Goal: Task Accomplishment & Management: Manage account settings

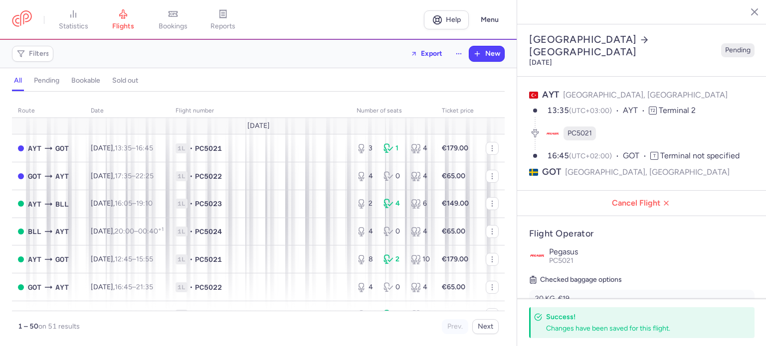
select select "hours"
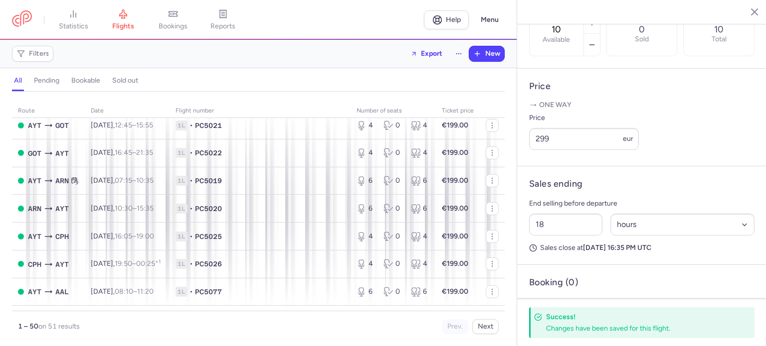
scroll to position [313, 0]
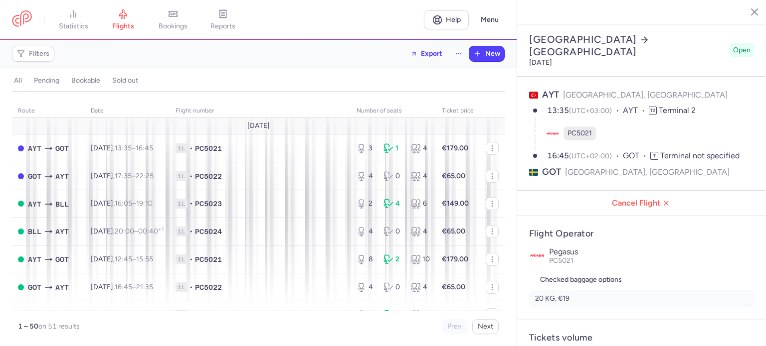
select select "days"
type input "10"
type input "299"
type input "18"
select select "hours"
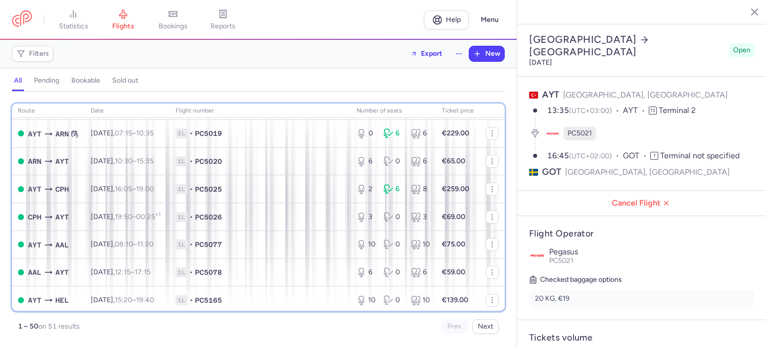
scroll to position [364, 0]
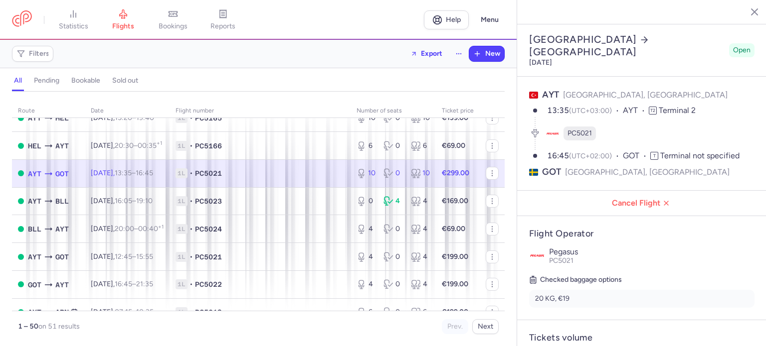
click at [444, 177] on strong "€299.00" at bounding box center [455, 173] width 27 height 8
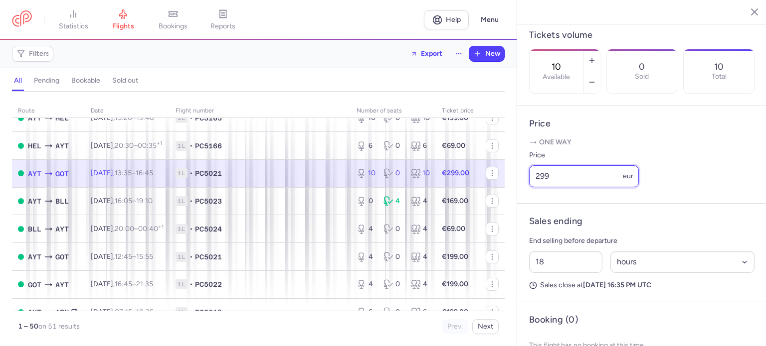
click at [543, 187] on input "299" at bounding box center [584, 177] width 110 height 22
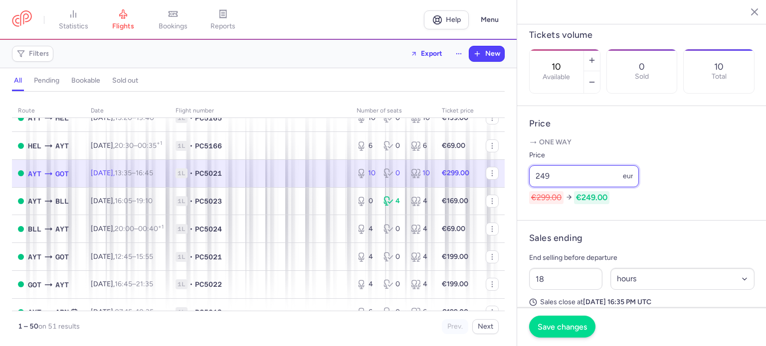
type input "249"
click at [557, 320] on button "Save changes" at bounding box center [562, 327] width 66 height 22
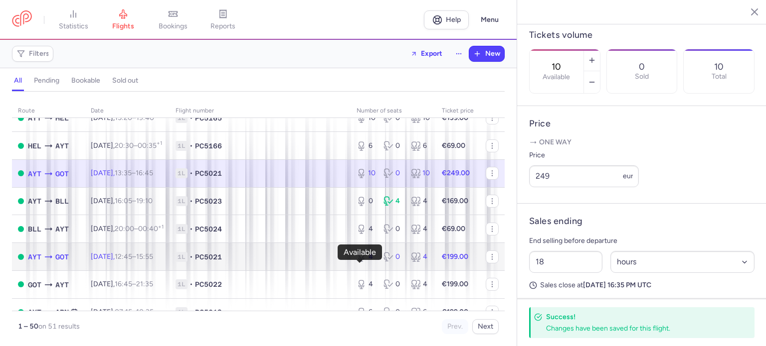
click at [363, 262] on div "4" at bounding box center [365, 257] width 19 height 10
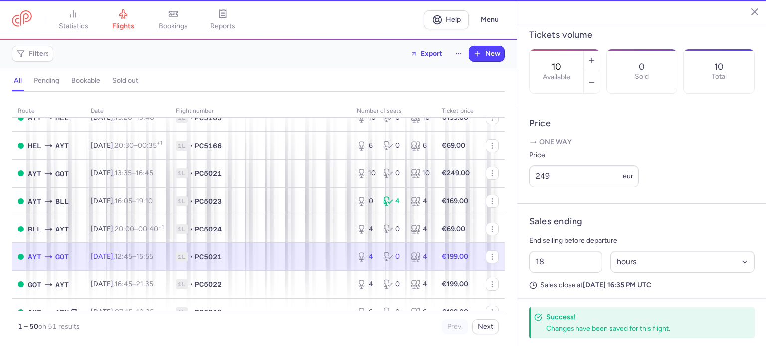
type input "4"
type input "2"
select select "days"
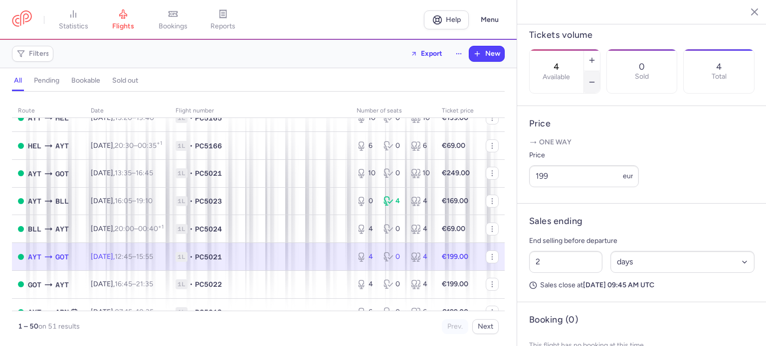
click at [596, 78] on icon "button" at bounding box center [592, 82] width 8 height 8
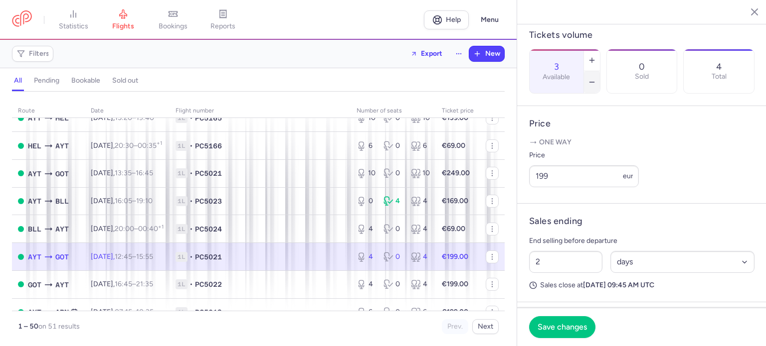
click at [596, 78] on icon "button" at bounding box center [592, 82] width 8 height 8
type input "2"
click at [572, 329] on span "Save changes" at bounding box center [561, 327] width 49 height 9
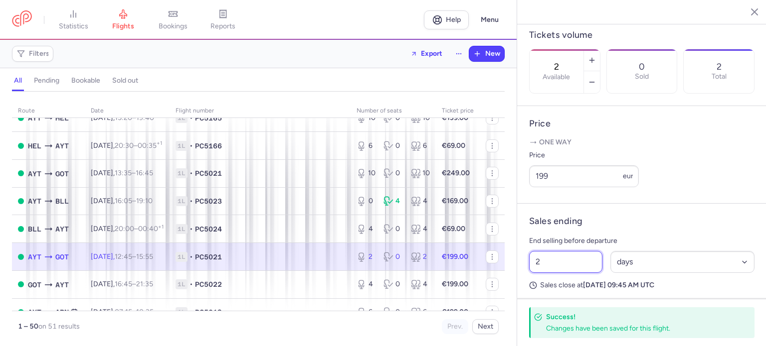
click at [545, 273] on input "2" at bounding box center [565, 262] width 73 height 22
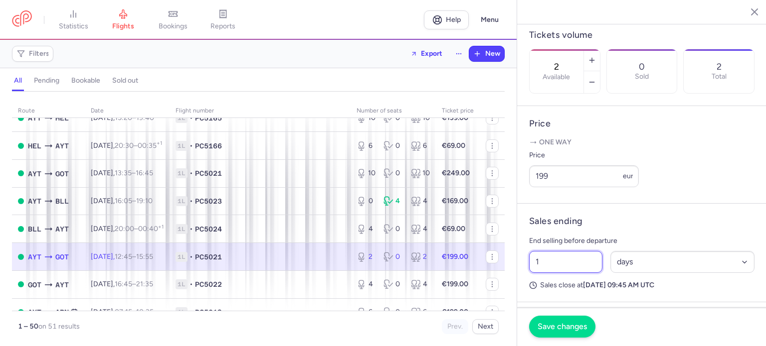
type input "1"
click at [559, 334] on button "Save changes" at bounding box center [562, 327] width 66 height 22
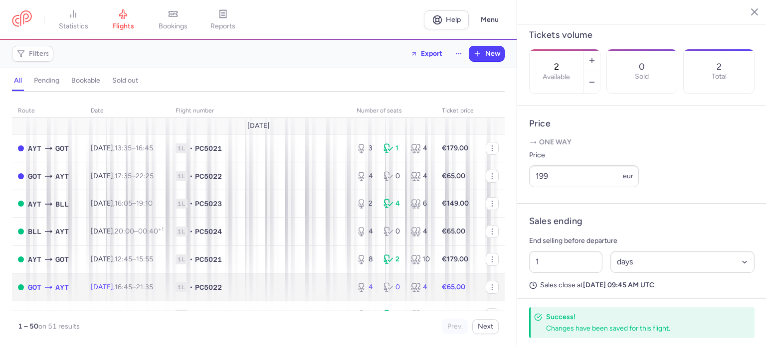
click at [436, 281] on td "€65.00" at bounding box center [458, 288] width 44 height 28
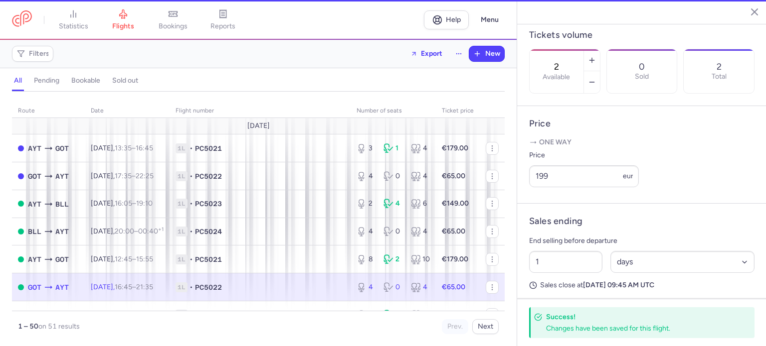
type input "4"
type input "22"
select select "hours"
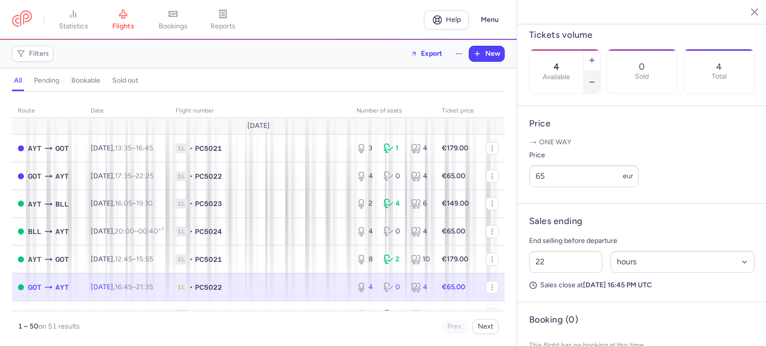
click at [600, 71] on button "button" at bounding box center [592, 82] width 16 height 22
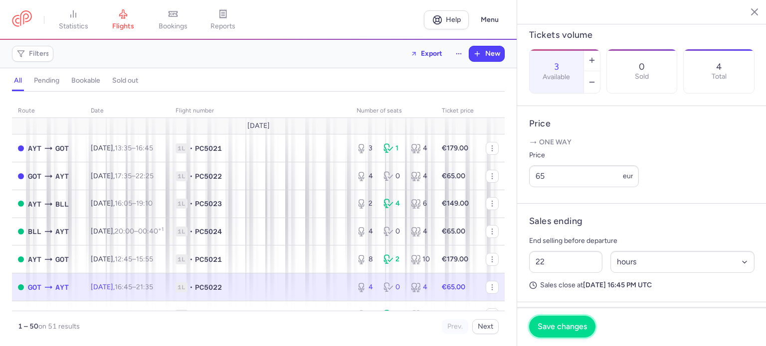
click at [559, 329] on span "Save changes" at bounding box center [561, 327] width 49 height 9
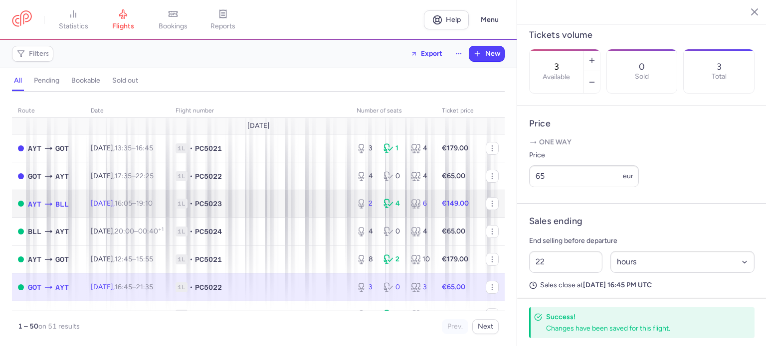
click at [445, 202] on strong "€149.00" at bounding box center [455, 203] width 27 height 8
click at [285, 202] on span "1L • PC5023" at bounding box center [259, 204] width 169 height 10
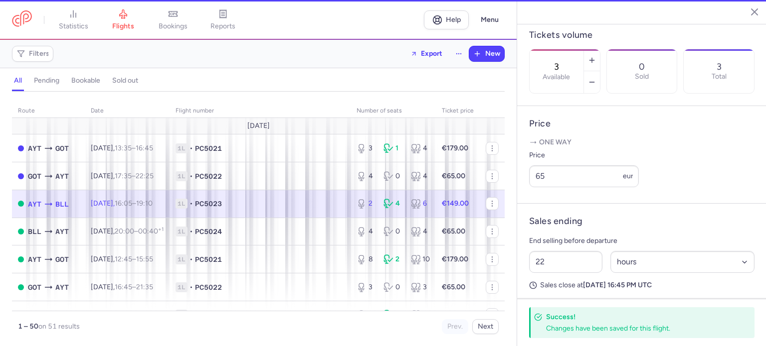
type input "2"
type input "21"
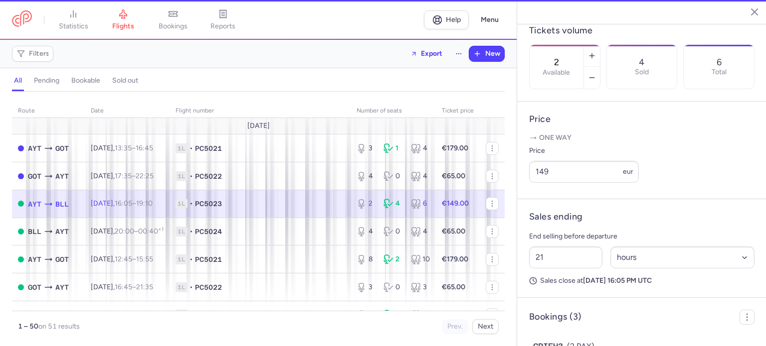
scroll to position [311, 0]
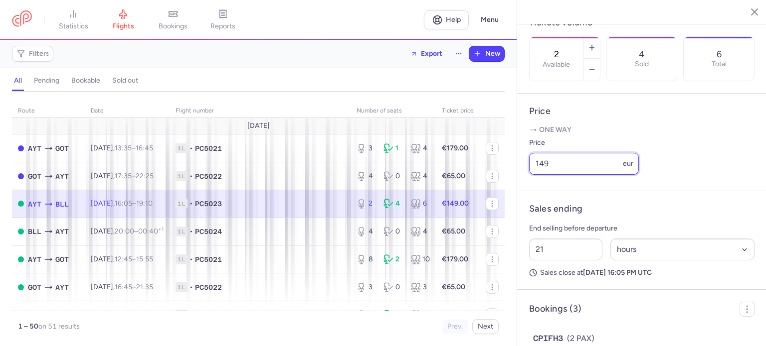
click at [544, 175] on input "149" at bounding box center [584, 164] width 110 height 22
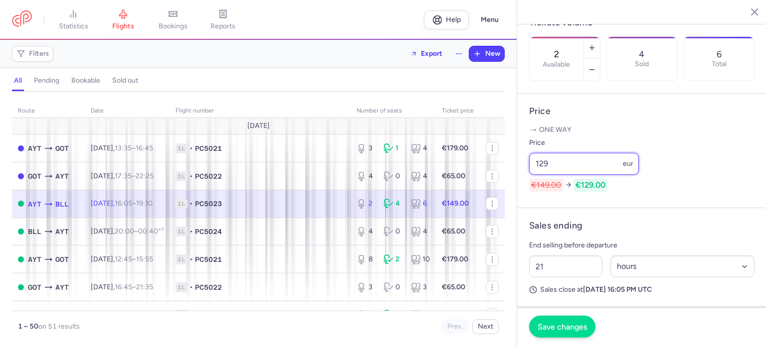
type input "129"
click at [557, 329] on span "Save changes" at bounding box center [561, 327] width 49 height 9
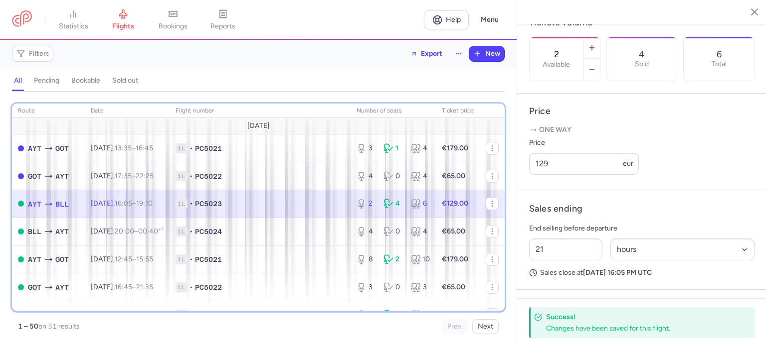
scroll to position [181, 0]
